Goal: Task Accomplishment & Management: Manage account settings

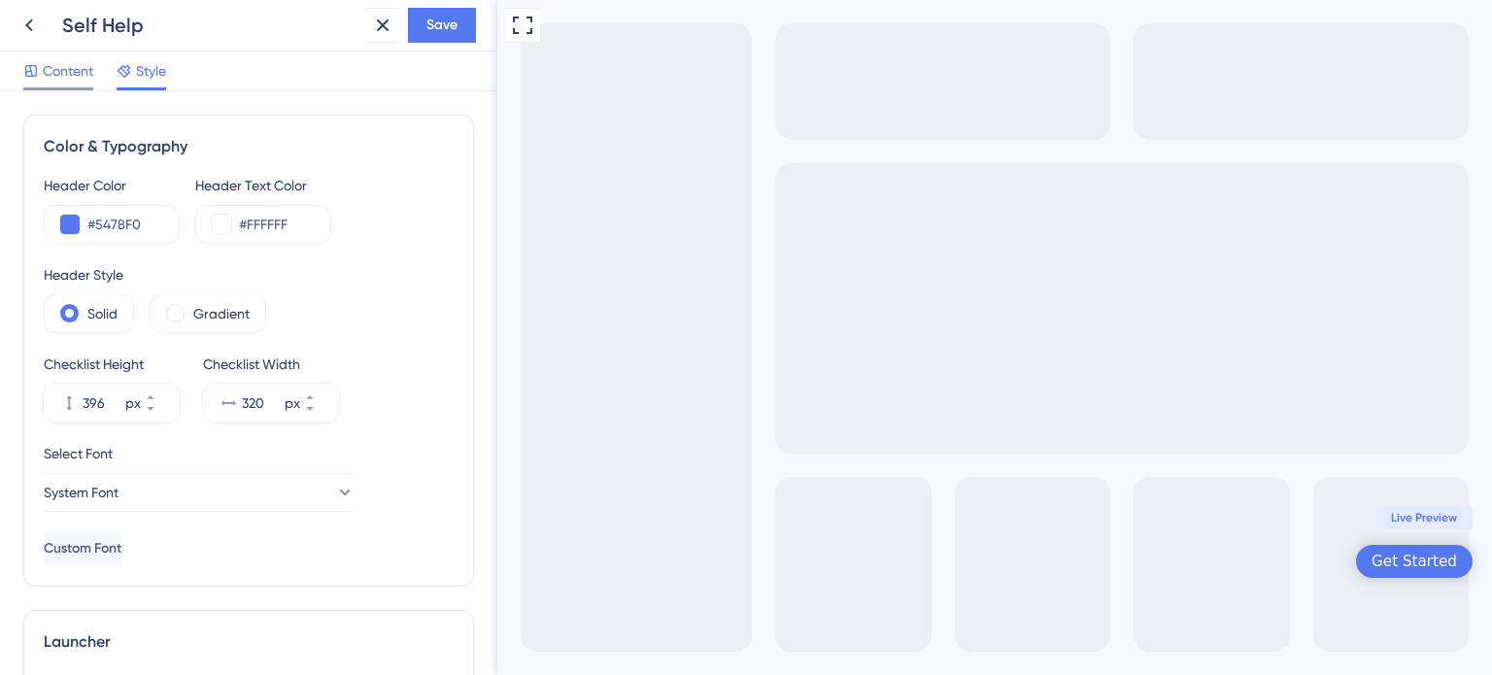
click at [52, 70] on span "Content" at bounding box center [68, 70] width 51 height 23
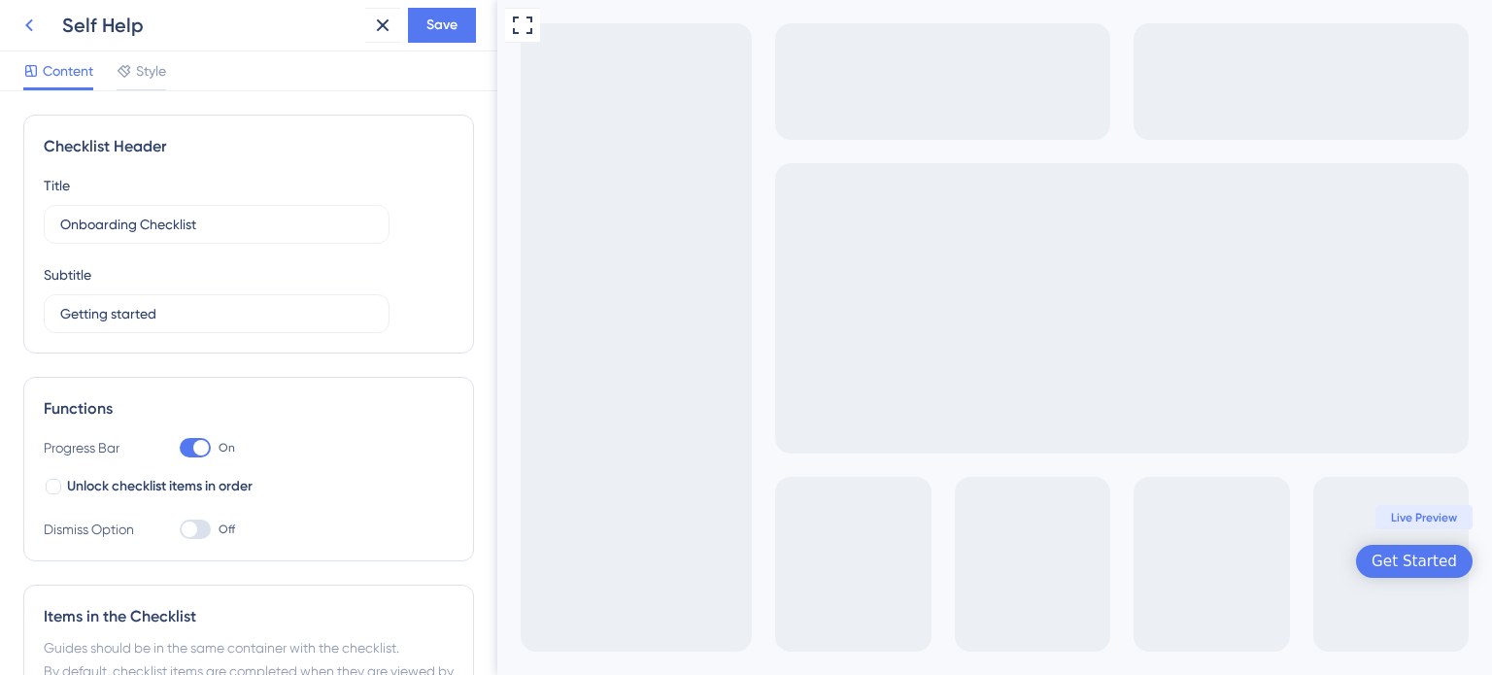
click at [22, 26] on icon at bounding box center [28, 25] width 23 height 23
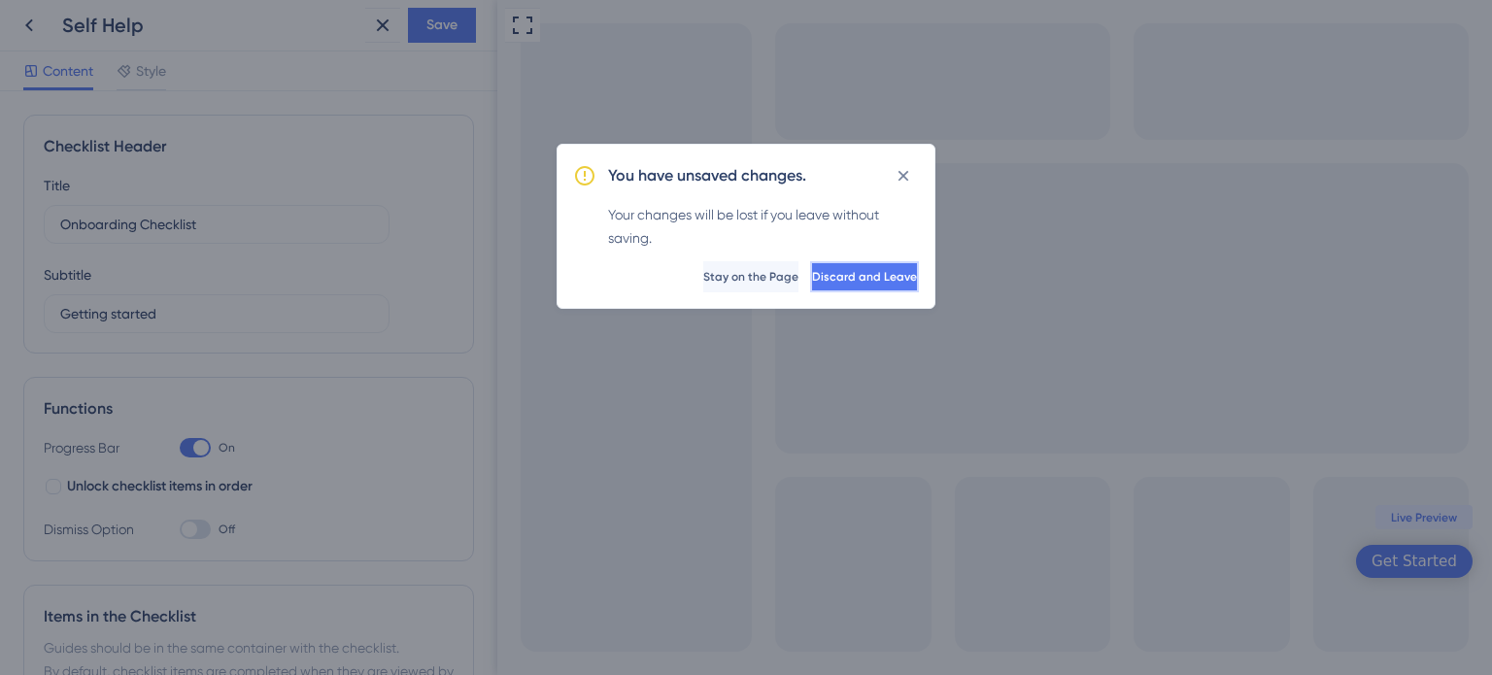
click at [812, 270] on span "Discard and Leave" at bounding box center [864, 277] width 105 height 16
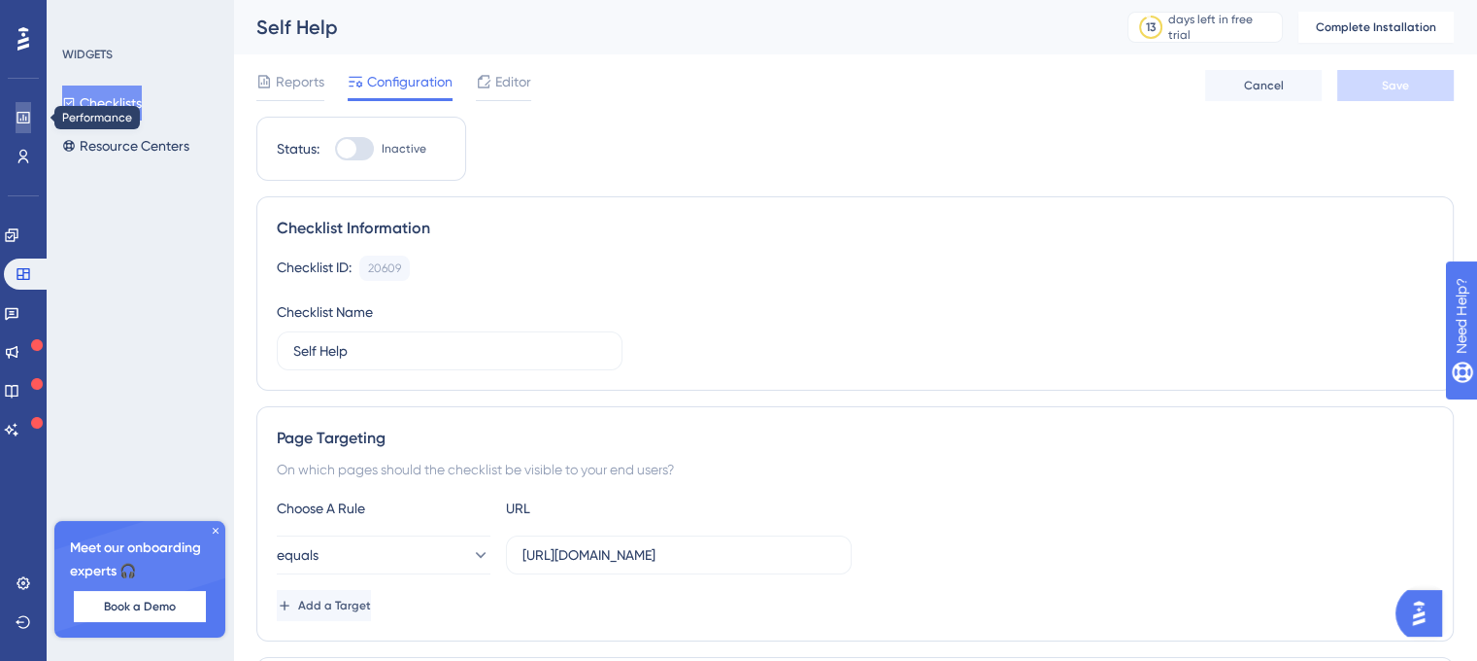
click at [24, 120] on icon at bounding box center [24, 118] width 16 height 16
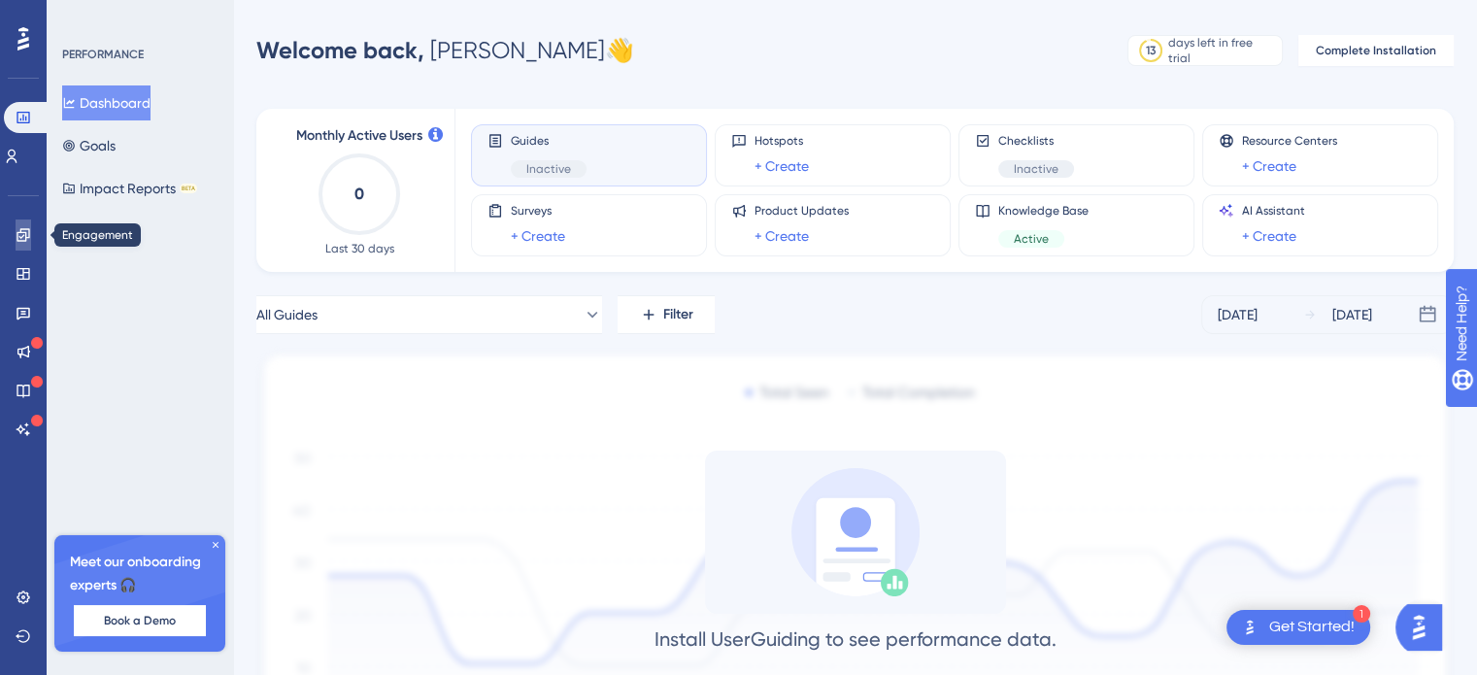
click at [19, 232] on icon at bounding box center [23, 234] width 13 height 13
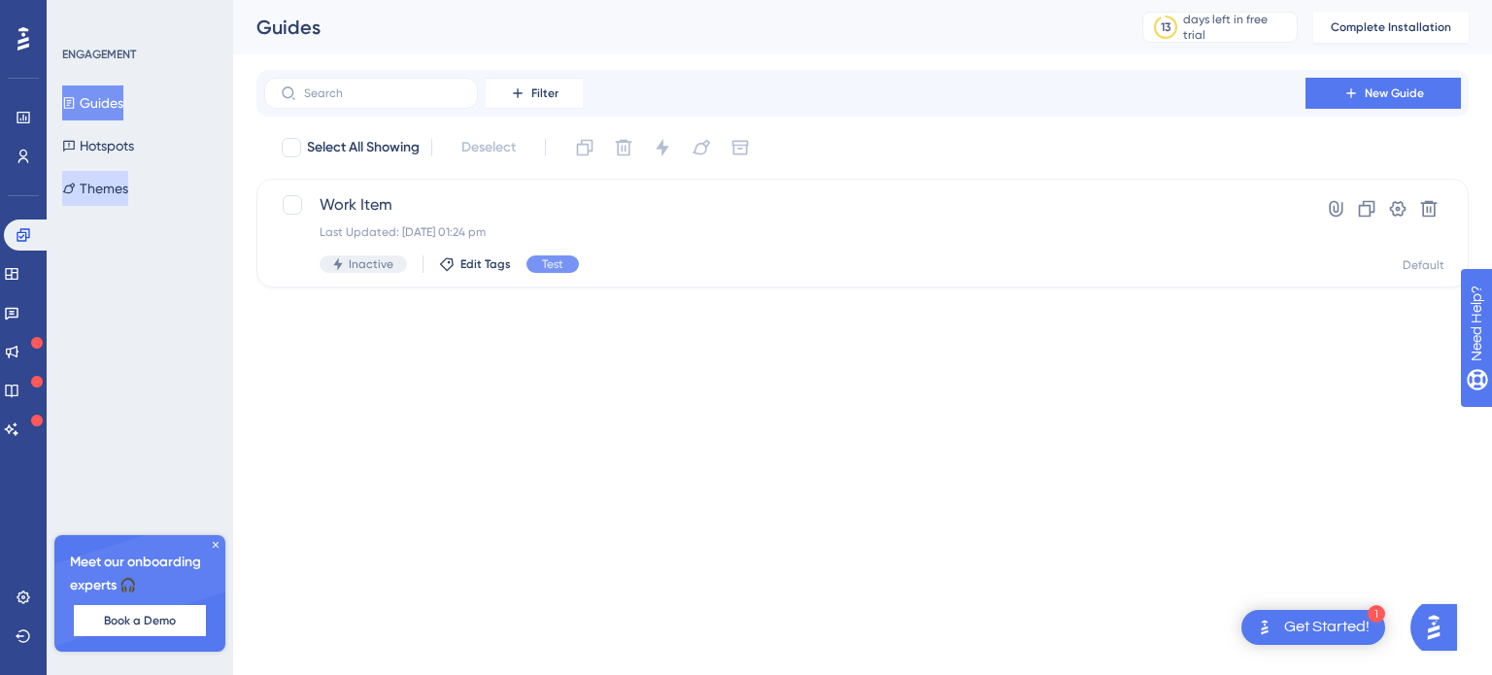
click at [114, 193] on button "Themes" at bounding box center [95, 188] width 66 height 35
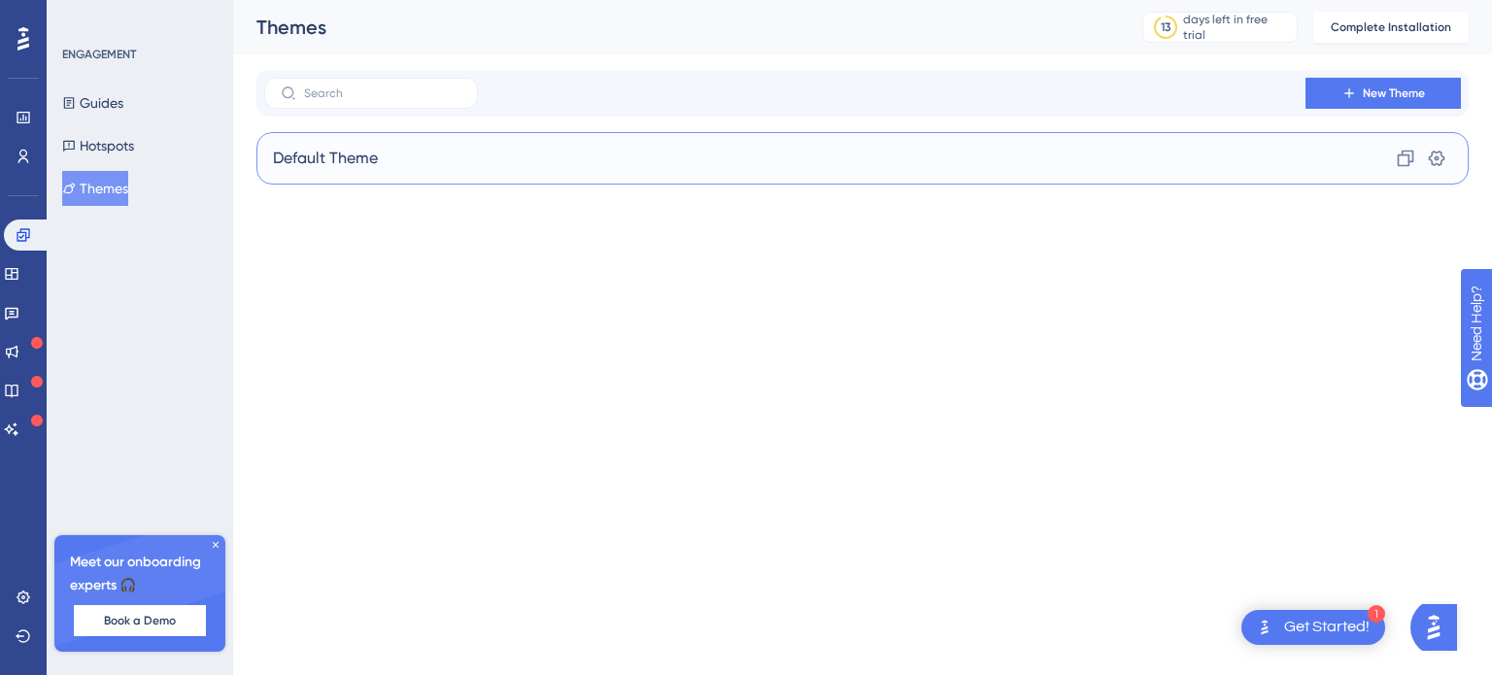
click at [358, 150] on span "Default Theme" at bounding box center [325, 158] width 105 height 23
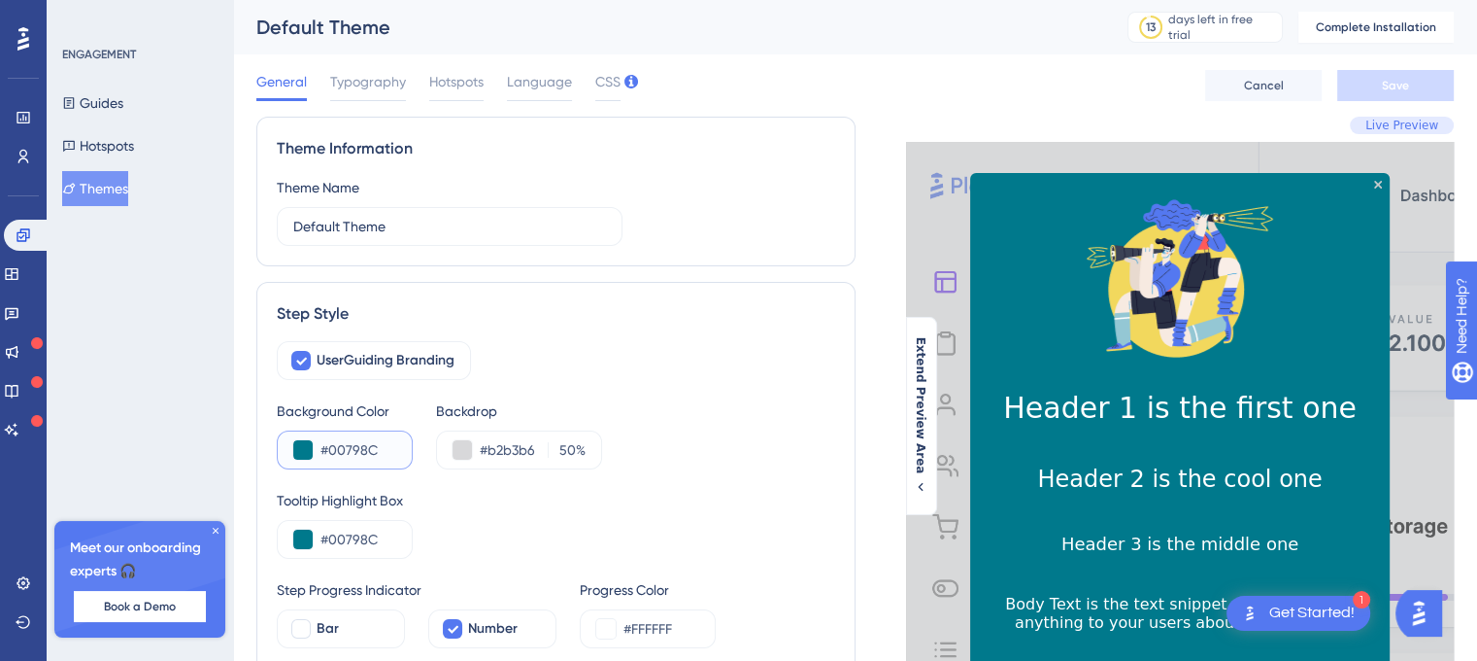
click at [377, 445] on input "#00798C" at bounding box center [359, 449] width 76 height 23
drag, startPoint x: 377, startPoint y: 445, endPoint x: 320, endPoint y: 448, distance: 57.4
click at [321, 448] on input "#00798C" at bounding box center [359, 449] width 76 height 23
